Goal: Transaction & Acquisition: Purchase product/service

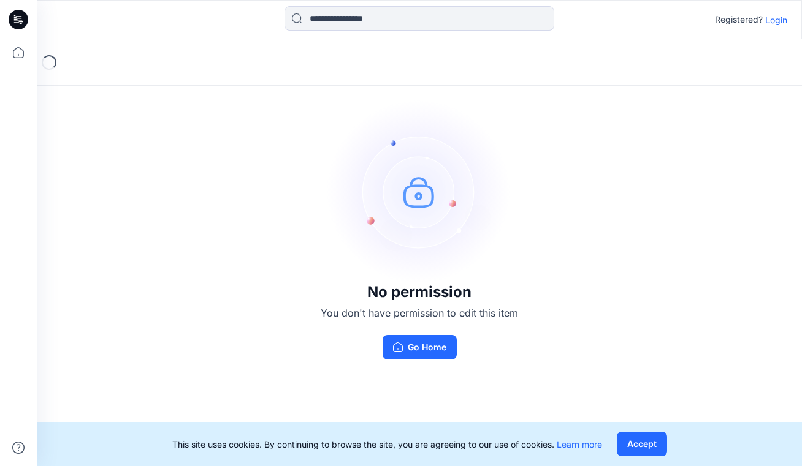
click at [777, 29] on div "Registered? Login" at bounding box center [419, 19] width 764 height 27
click at [777, 21] on p "Login" at bounding box center [776, 19] width 22 height 13
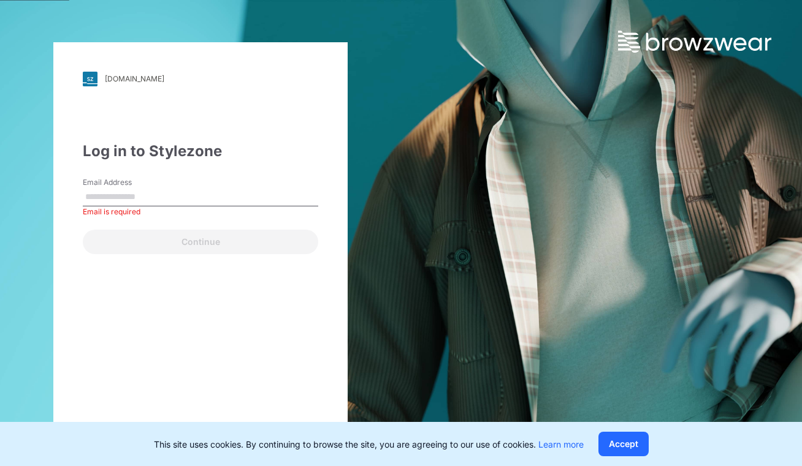
click at [123, 235] on div "Continue" at bounding box center [200, 239] width 235 height 29
click at [162, 202] on input "Email Address" at bounding box center [200, 197] width 235 height 18
type input "**********"
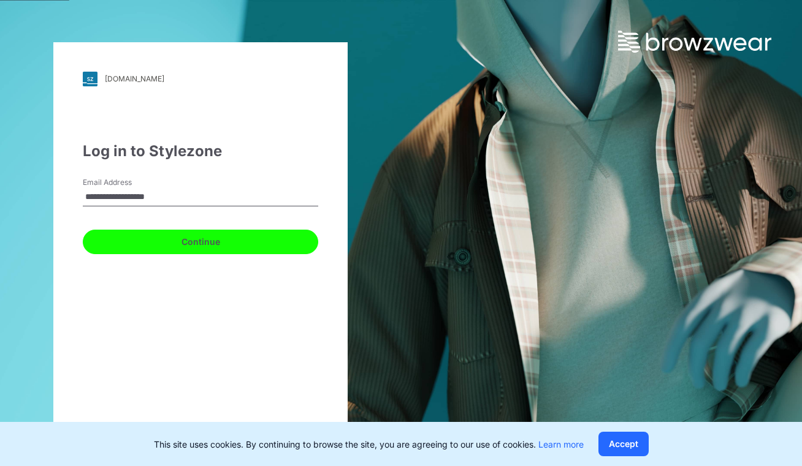
click at [138, 238] on button "Continue" at bounding box center [200, 242] width 235 height 25
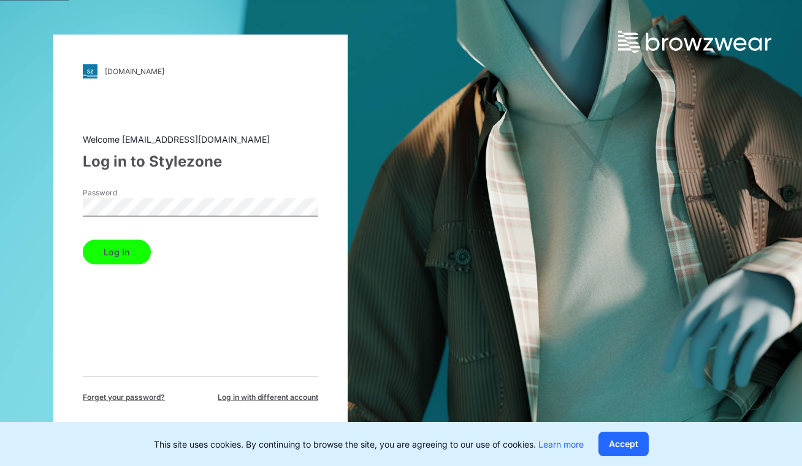
click at [126, 245] on button "Log in" at bounding box center [117, 252] width 68 height 25
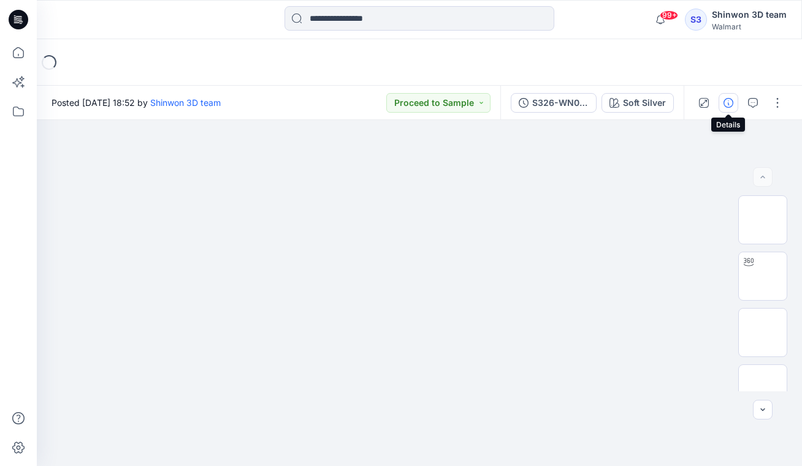
click at [726, 105] on icon "button" at bounding box center [728, 103] width 10 height 10
